Goal: Share content

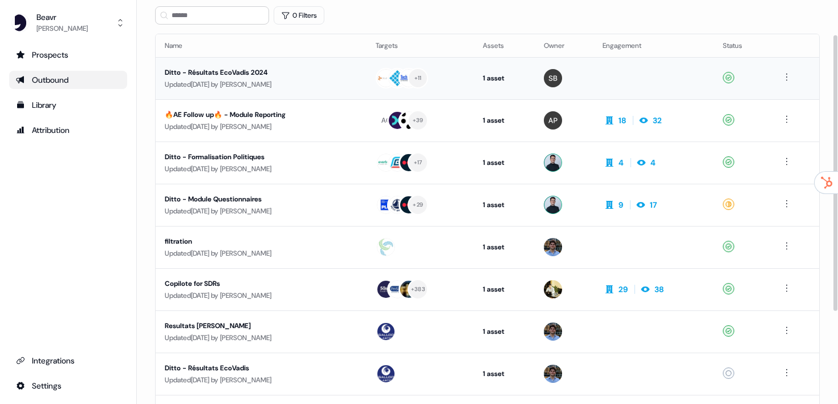
scroll to position [52, 0]
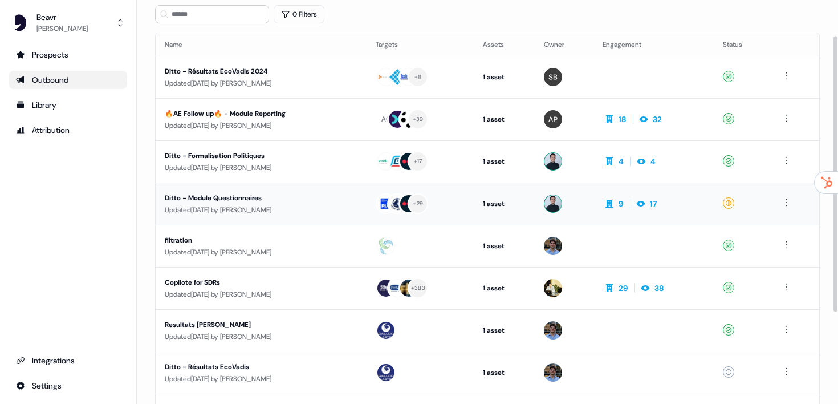
click at [261, 195] on div "Ditto - Module Questionnaires" at bounding box center [261, 197] width 193 height 11
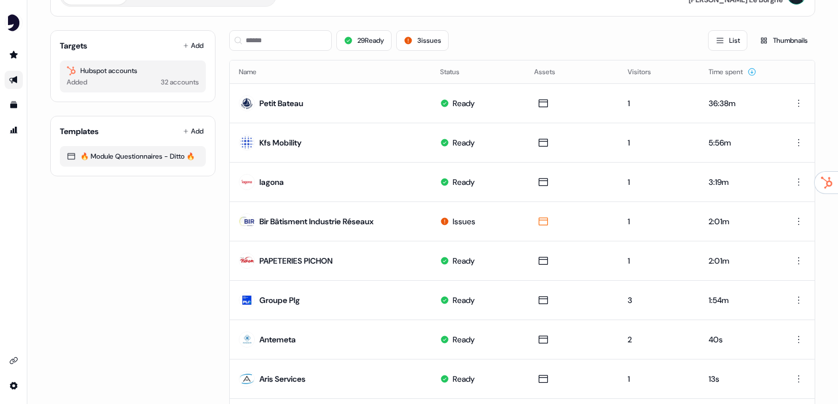
scroll to position [74, 0]
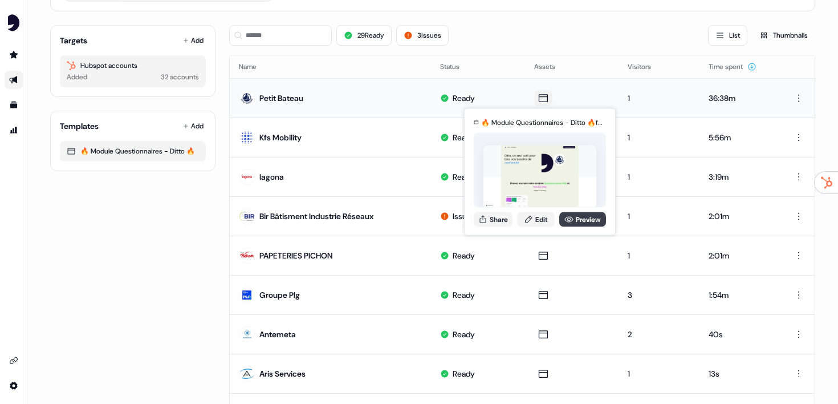
click at [570, 221] on icon at bounding box center [568, 218] width 9 height 9
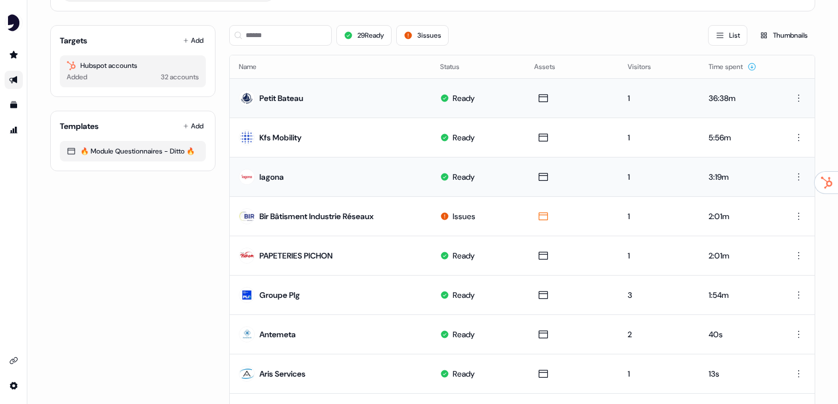
scroll to position [0, 0]
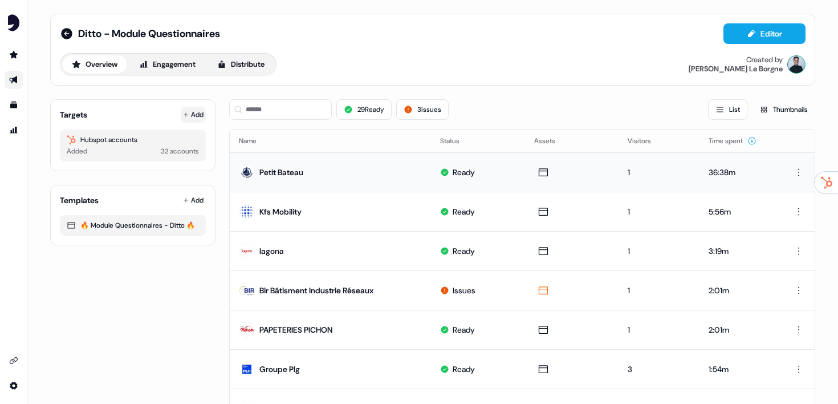
click at [196, 119] on button "Add" at bounding box center [193, 115] width 25 height 16
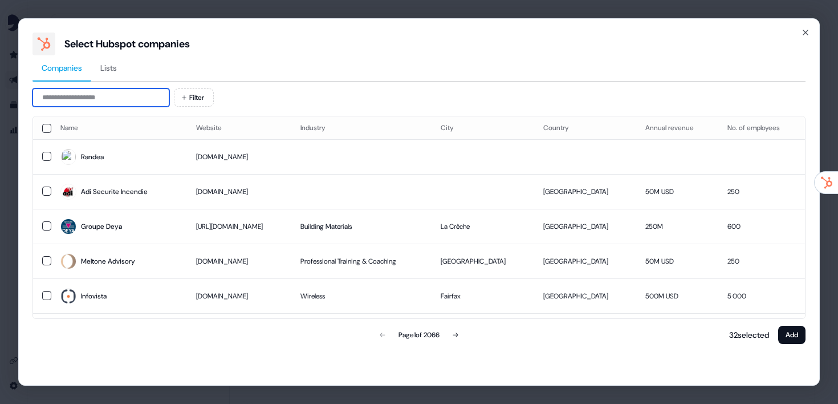
click at [124, 100] on input at bounding box center [100, 97] width 137 height 18
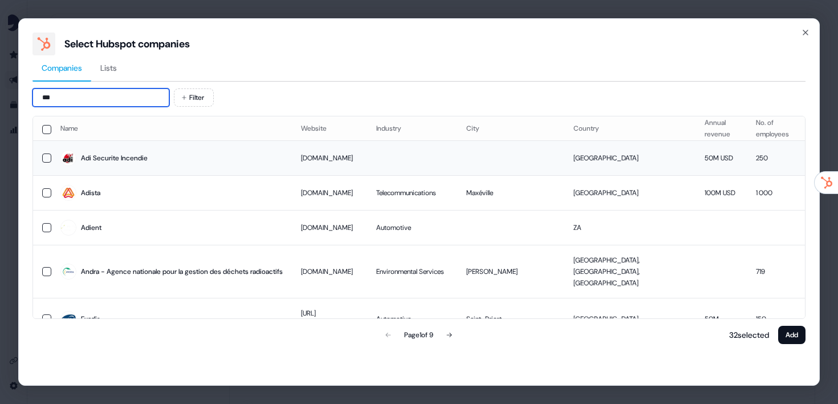
type input "***"
click at [47, 156] on button "button" at bounding box center [46, 157] width 9 height 9
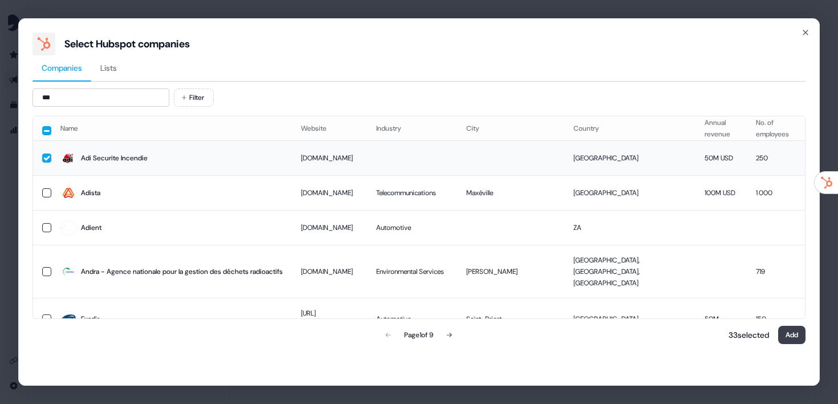
click at [794, 336] on button "Add" at bounding box center [791, 335] width 27 height 18
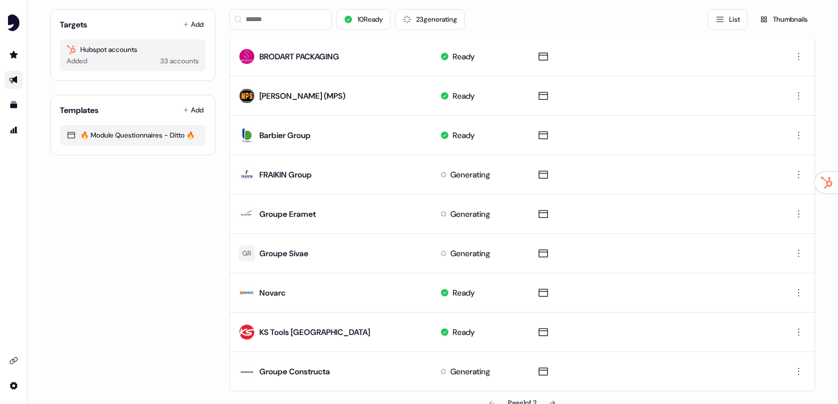
scroll to position [572, 0]
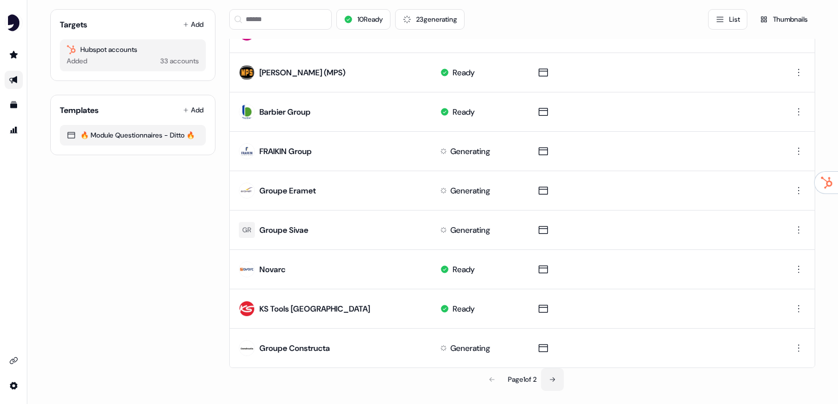
click at [552, 372] on button at bounding box center [552, 379] width 23 height 23
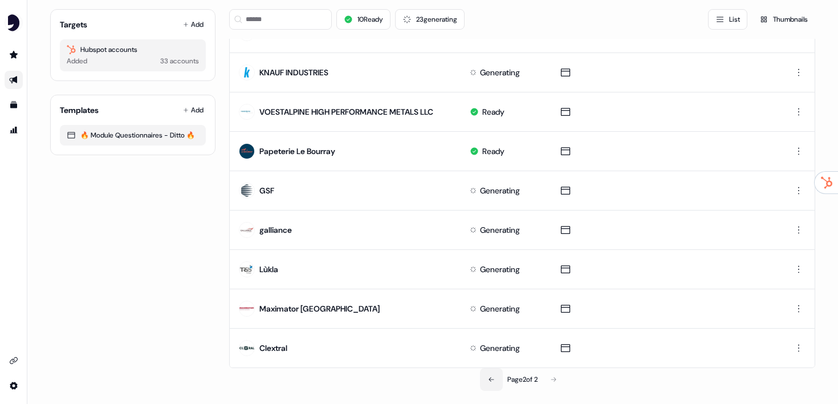
click at [493, 381] on button at bounding box center [491, 379] width 23 height 23
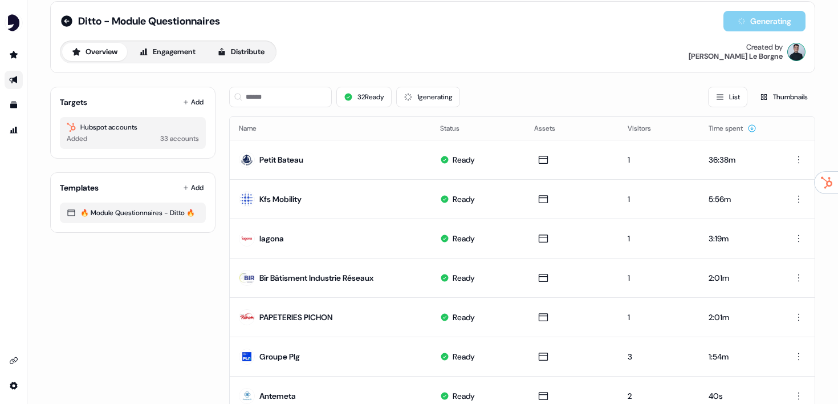
scroll to position [0, 0]
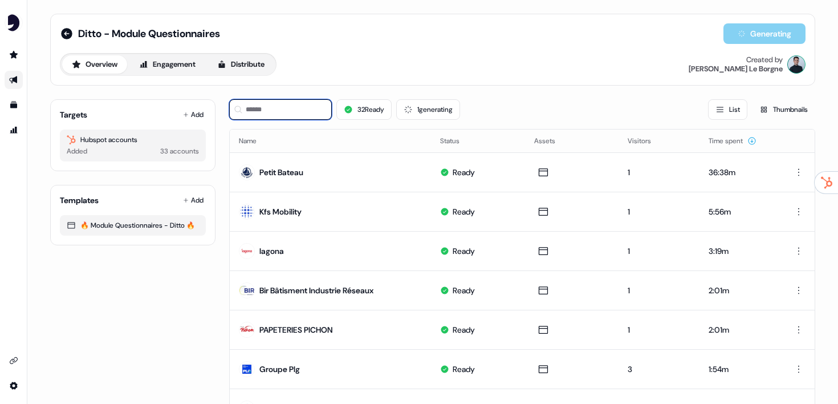
click at [288, 111] on input at bounding box center [280, 109] width 103 height 21
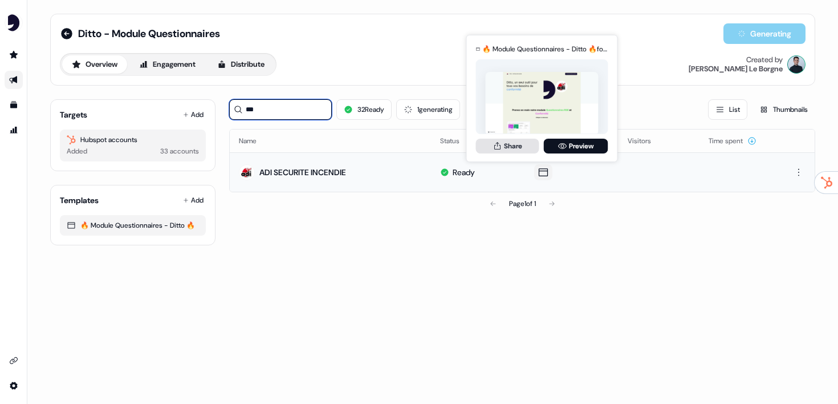
type input "***"
click at [509, 145] on button "Share" at bounding box center [507, 146] width 63 height 15
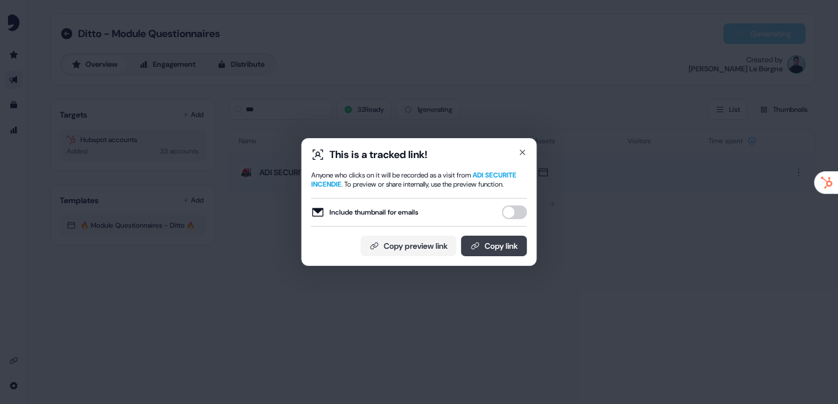
click at [483, 251] on button "Copy link" at bounding box center [494, 245] width 66 height 21
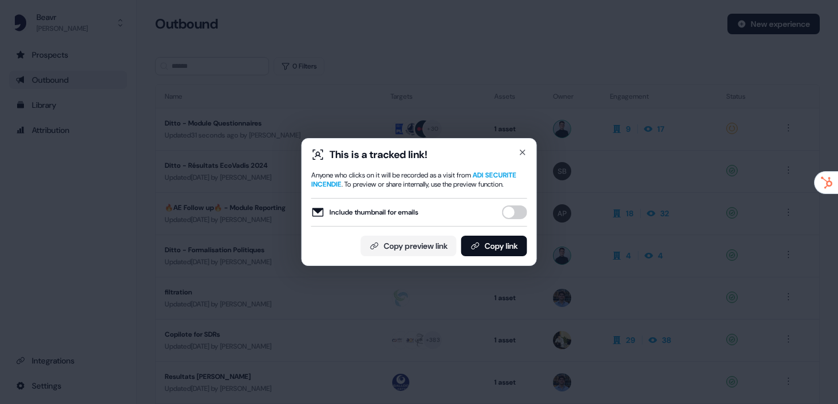
click at [527, 145] on div "This is a tracked link! Anyone who clicks on it will be recorded as a visit fro…" at bounding box center [419, 202] width 235 height 128
click at [523, 148] on icon "button" at bounding box center [522, 152] width 9 height 9
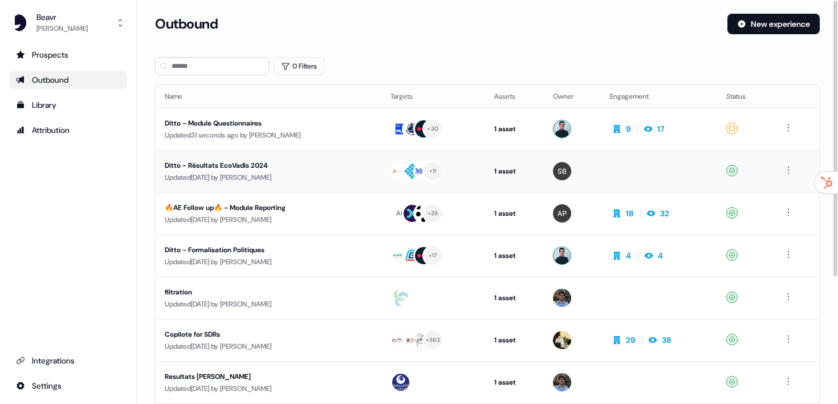
click at [235, 156] on td "Ditto - Résultats EcoVadis 2024 Updated 3 days ago by Simon Bernat" at bounding box center [269, 171] width 226 height 42
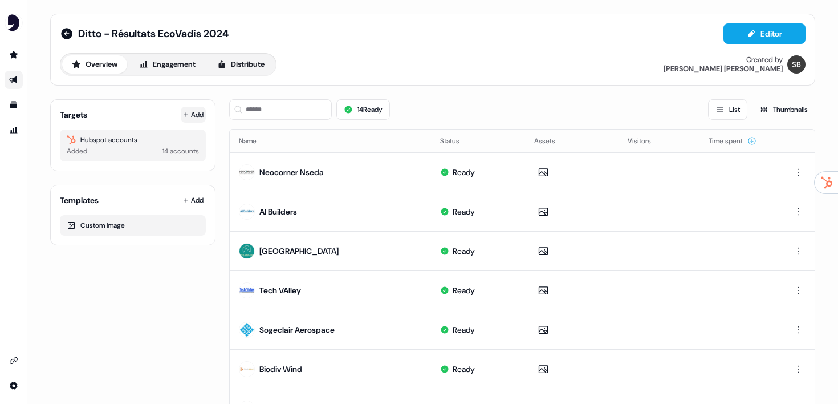
click at [199, 108] on button "Add" at bounding box center [193, 115] width 25 height 16
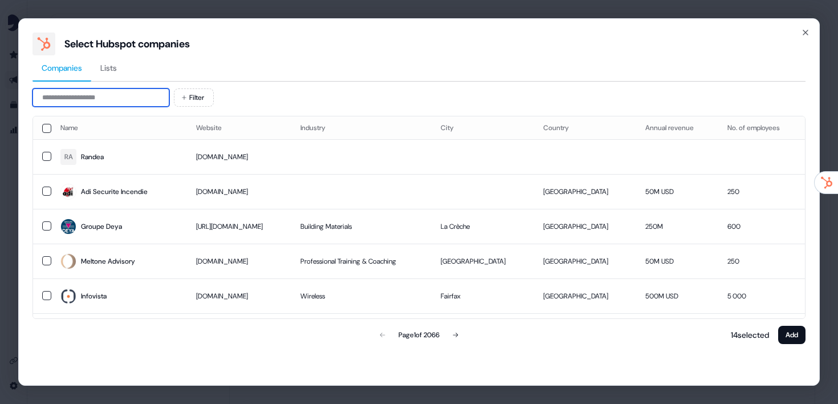
click at [155, 98] on input at bounding box center [100, 97] width 137 height 18
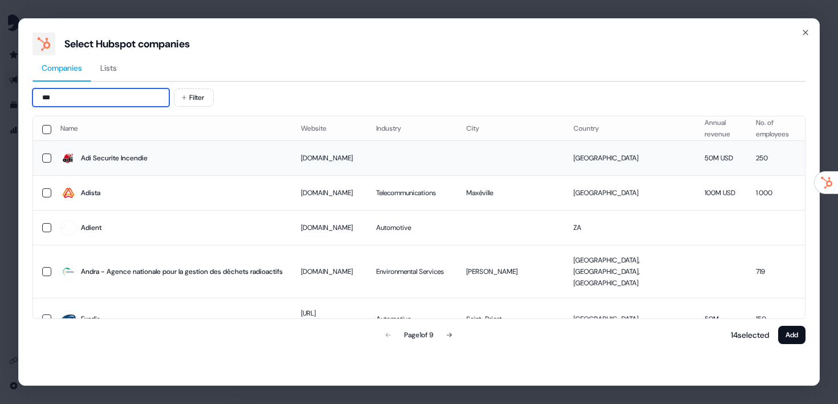
type input "***"
click at [40, 157] on td at bounding box center [42, 158] width 18 height 35
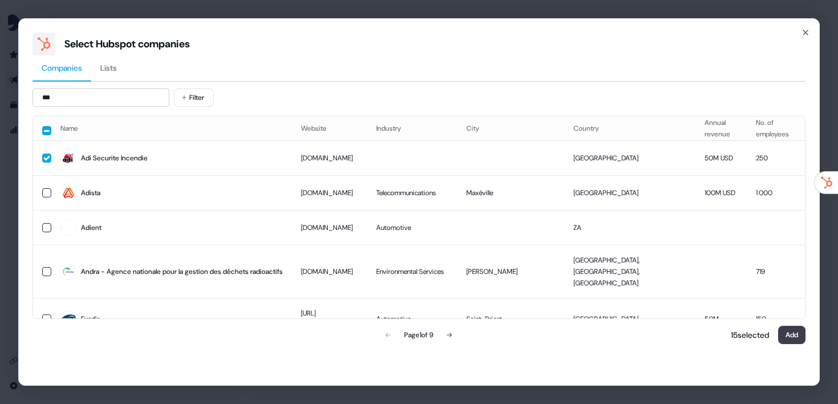
click at [788, 336] on button "Add" at bounding box center [791, 335] width 27 height 18
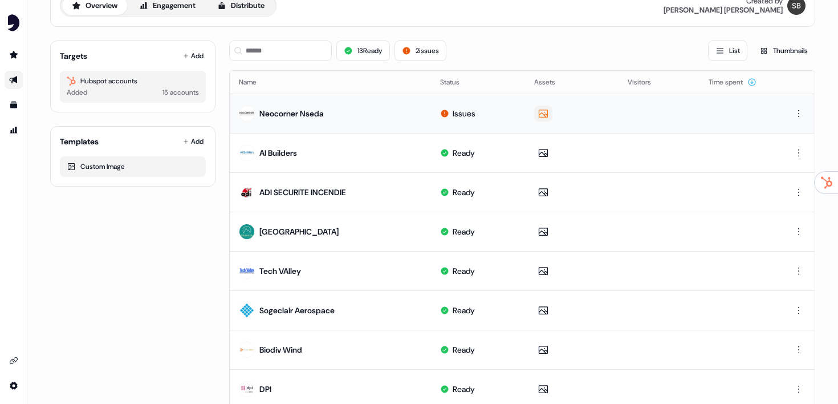
scroll to position [48, 0]
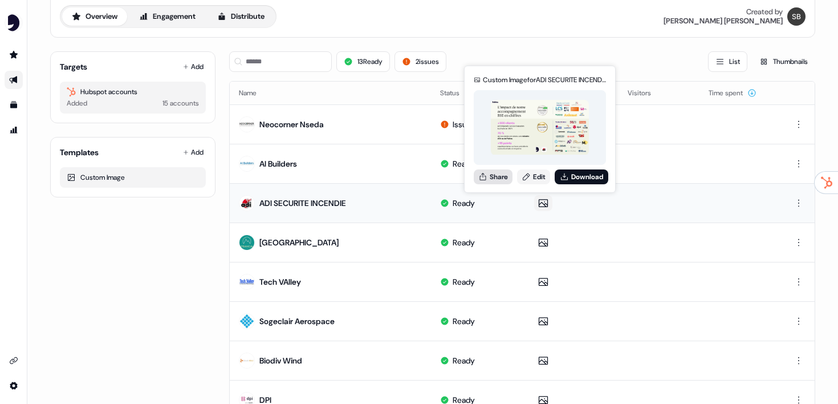
click at [497, 179] on button "Share" at bounding box center [493, 176] width 39 height 15
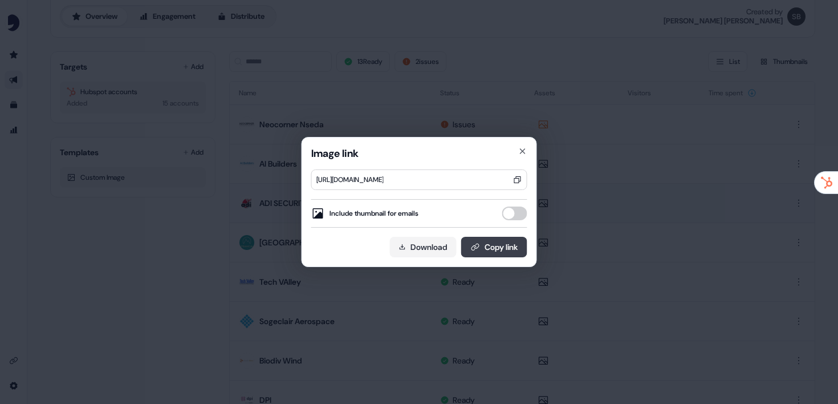
click at [486, 254] on button "Copy link" at bounding box center [494, 247] width 66 height 21
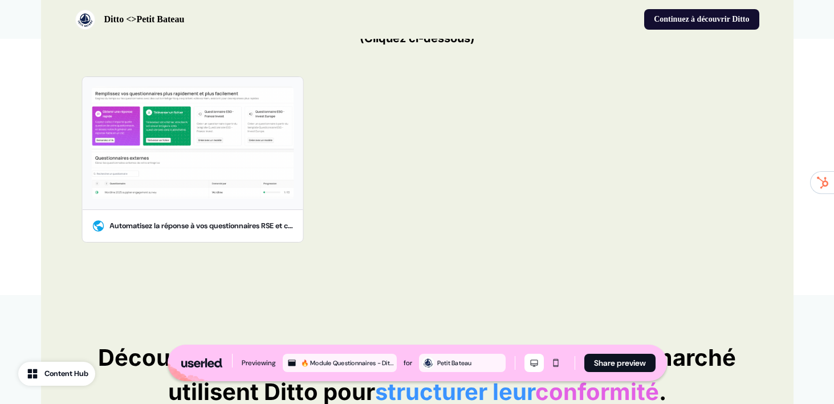
scroll to position [492, 0]
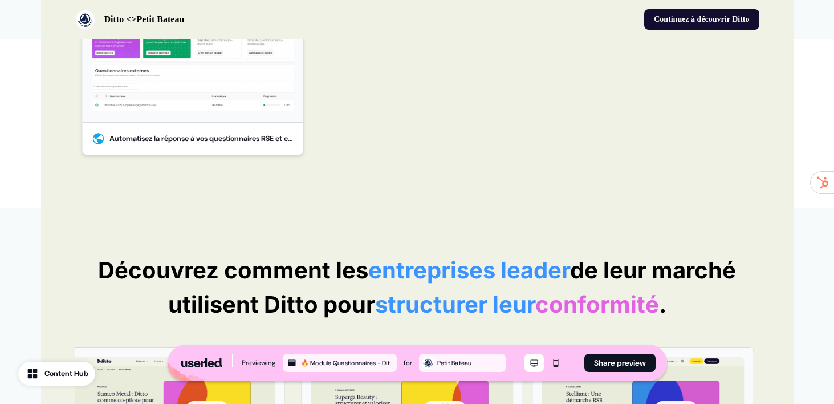
click at [205, 114] on div at bounding box center [192, 56] width 221 height 132
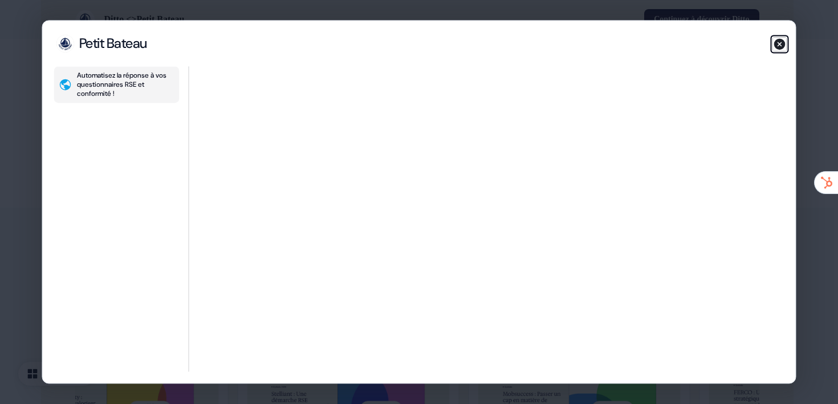
click at [783, 40] on icon "button" at bounding box center [779, 44] width 11 height 11
